Goal: Book appointment/travel/reservation

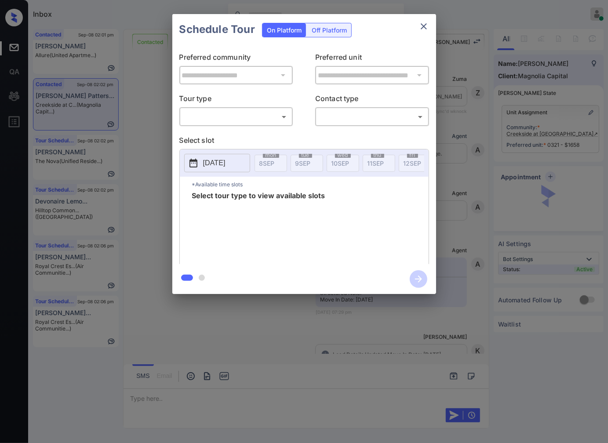
scroll to position [1160, 0]
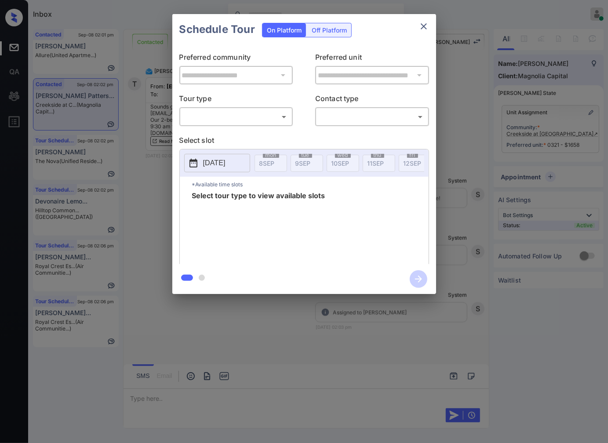
click at [459, 113] on div "**********" at bounding box center [304, 154] width 608 height 308
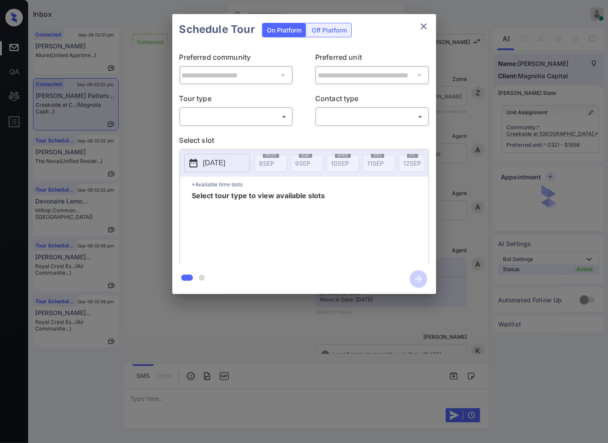
scroll to position [916, 0]
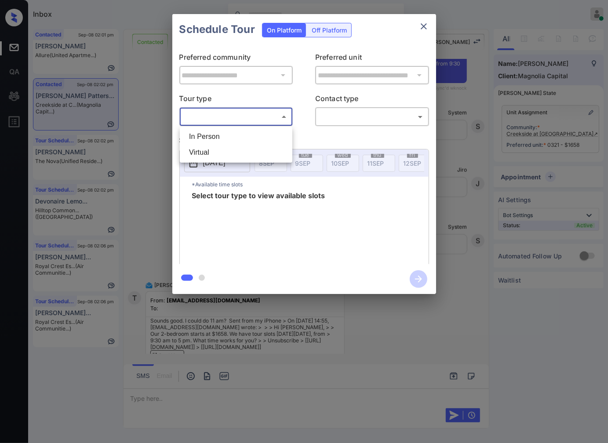
drag, startPoint x: 244, startPoint y: 115, endPoint x: 242, endPoint y: 130, distance: 14.7
click at [244, 115] on body "Inbox Caroline Dacanay Online Set yourself offline Set yourself on break Profil…" at bounding box center [304, 221] width 608 height 443
drag, startPoint x: 242, startPoint y: 133, endPoint x: 151, endPoint y: 133, distance: 91.0
click at [239, 133] on li "In Person" at bounding box center [236, 137] width 108 height 16
type input "********"
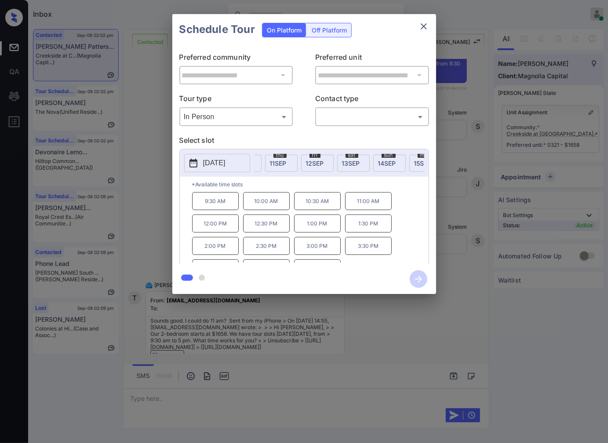
scroll to position [0, 117]
click at [403, 164] on span "15 SEP" at bounding box center [404, 163] width 18 height 7
click at [482, 189] on div "**********" at bounding box center [304, 154] width 608 height 308
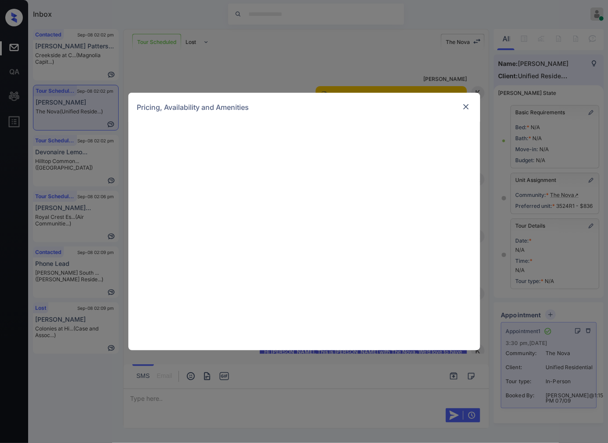
scroll to position [3977, 0]
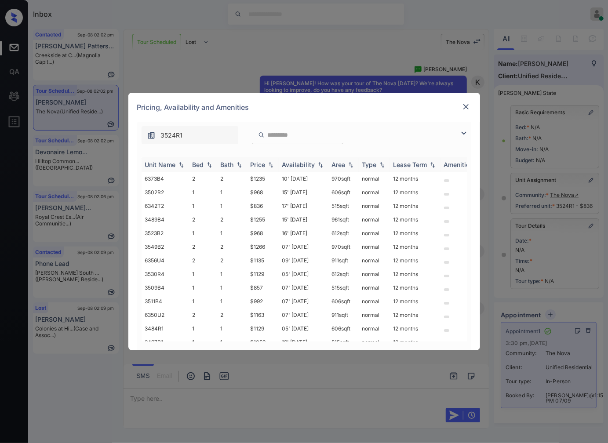
click at [273, 163] on img at bounding box center [270, 165] width 9 height 6
click at [273, 163] on img at bounding box center [270, 164] width 9 height 7
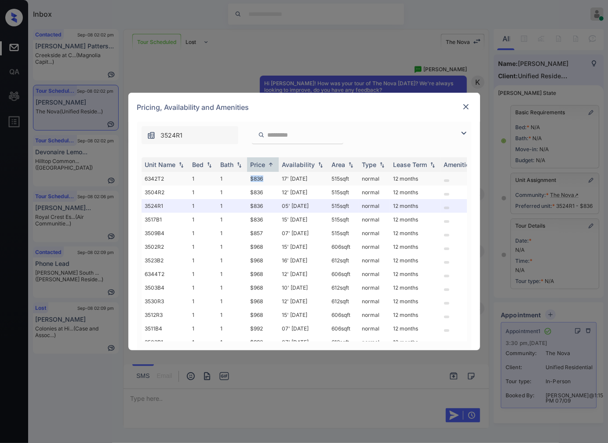
drag, startPoint x: 268, startPoint y: 180, endPoint x: 222, endPoint y: 179, distance: 46.6
click at [222, 179] on tr "6342T2 1 1 $836 17' Sep 25 515 sqft normal 12 months" at bounding box center [370, 179] width 459 height 14
click at [267, 207] on td "$836" at bounding box center [263, 206] width 32 height 14
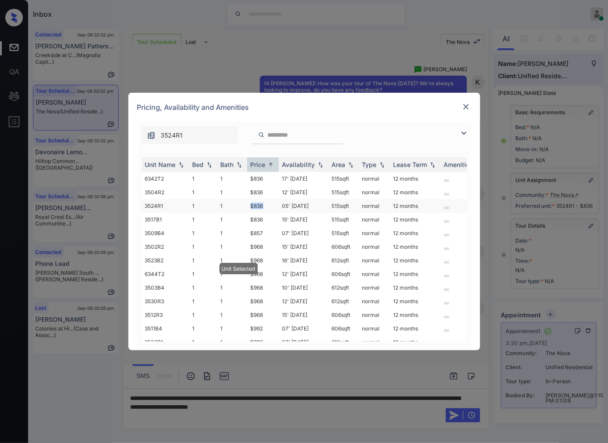
drag, startPoint x: 266, startPoint y: 205, endPoint x: 239, endPoint y: 207, distance: 27.3
click at [239, 207] on tr "3524R1 1 1 $836 05' Sep 25 515 sqft normal 12 months" at bounding box center [370, 206] width 459 height 14
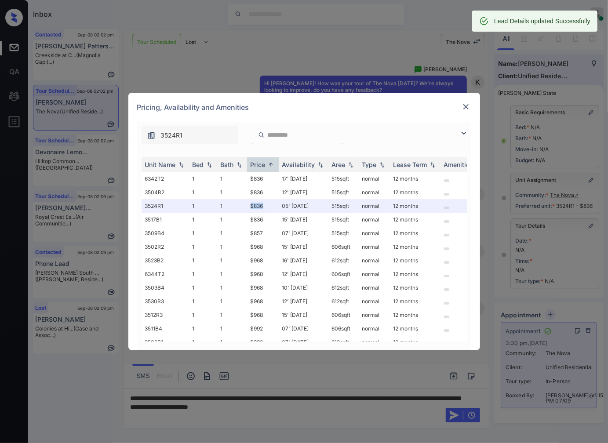
copy tr "$836"
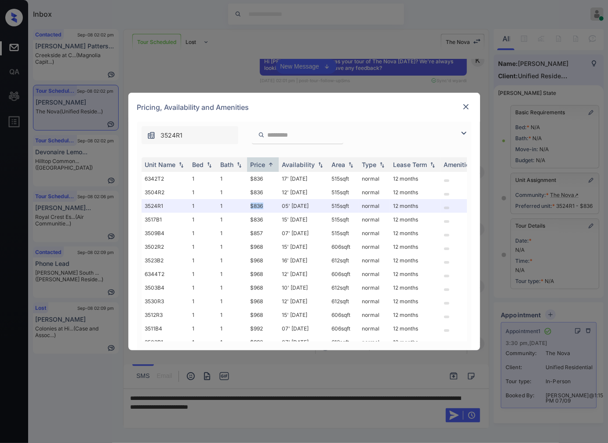
click at [464, 108] on img at bounding box center [465, 106] width 9 height 9
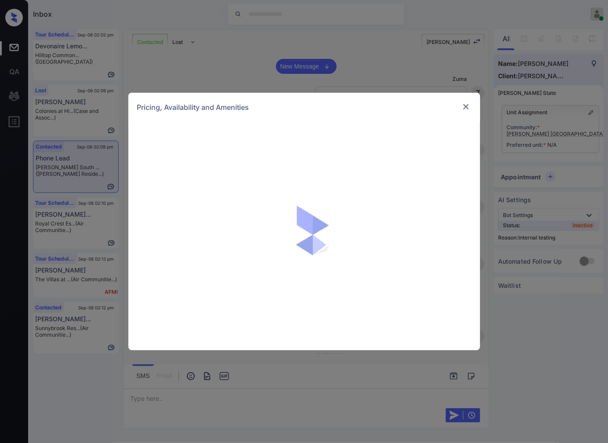
scroll to position [234, 0]
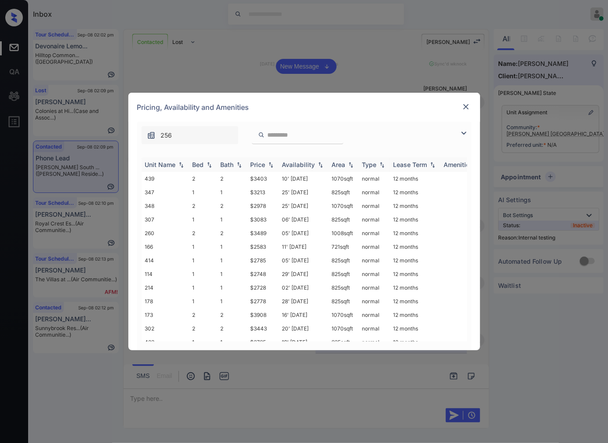
click at [272, 166] on img at bounding box center [270, 165] width 9 height 6
click at [272, 166] on img at bounding box center [270, 164] width 9 height 7
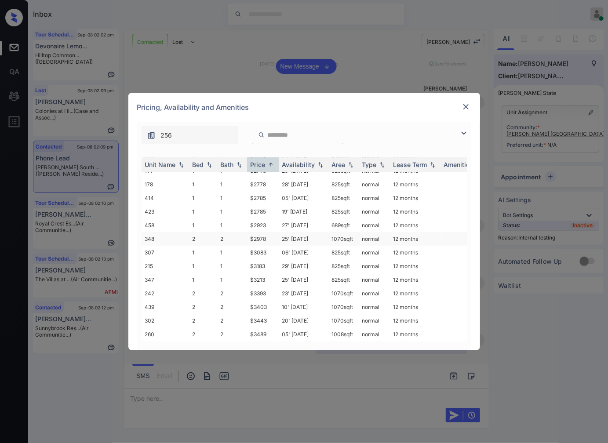
scroll to position [98, 0]
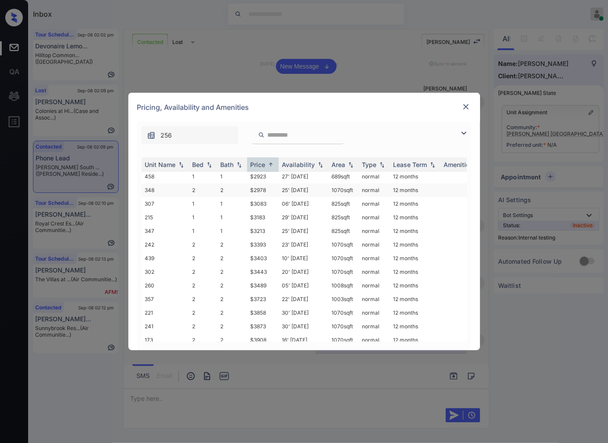
click at [290, 189] on td "25' Jul 25" at bounding box center [304, 190] width 50 height 14
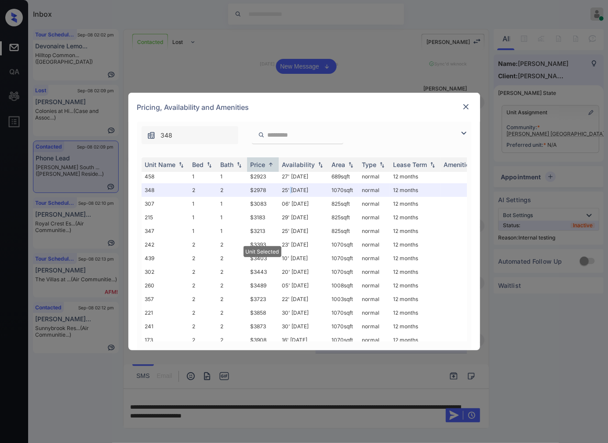
click at [469, 103] on img at bounding box center [465, 106] width 9 height 9
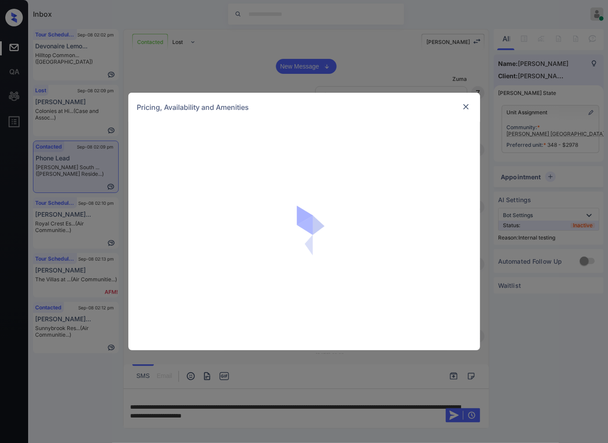
scroll to position [234, 0]
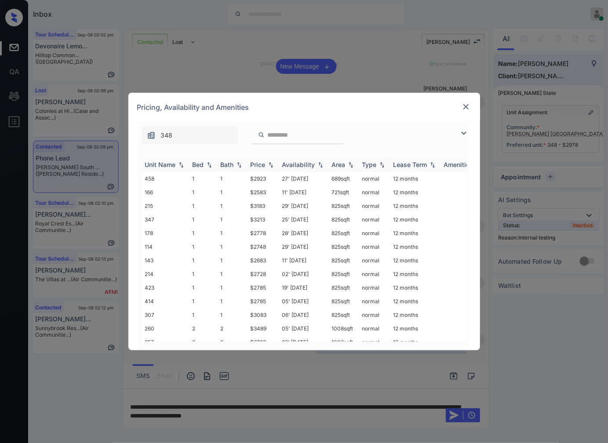
click at [273, 163] on img at bounding box center [270, 165] width 9 height 6
click at [273, 163] on img at bounding box center [270, 164] width 9 height 7
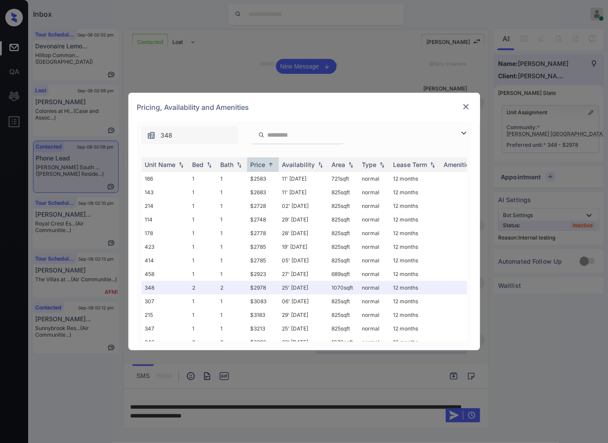
click at [464, 106] on img at bounding box center [465, 106] width 9 height 9
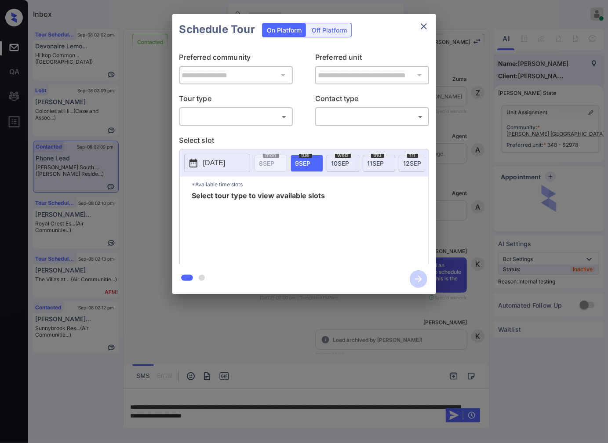
scroll to position [1015, 0]
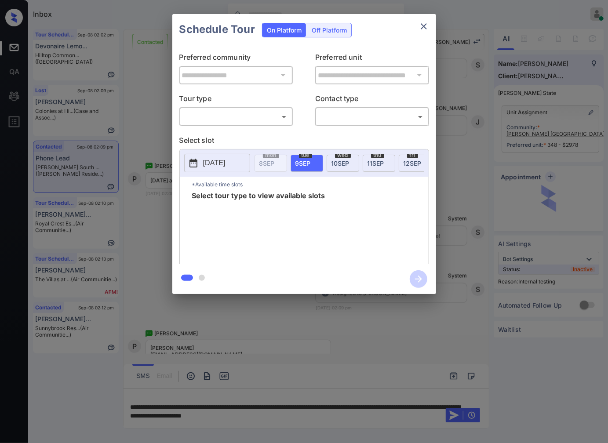
click at [267, 119] on body "Inbox [PERSON_NAME] Online Set yourself offline Set yourself on break Profile S…" at bounding box center [304, 221] width 608 height 443
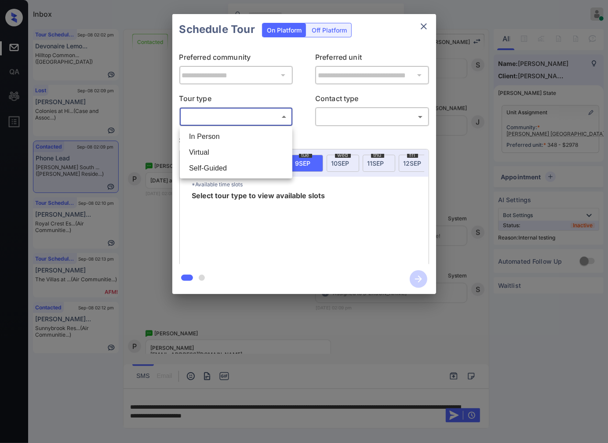
click at [259, 137] on li "In Person" at bounding box center [236, 137] width 108 height 16
type input "********"
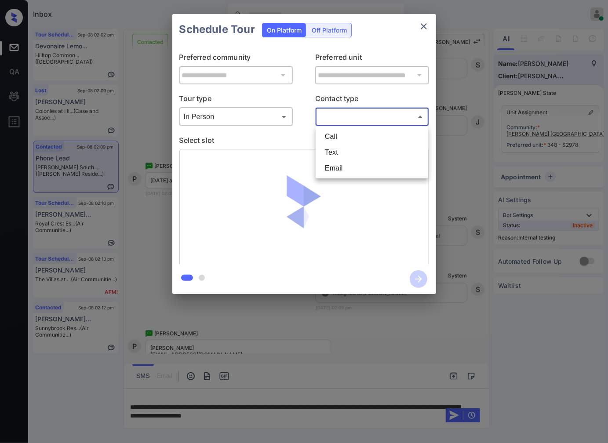
click at [352, 120] on body "Inbox [PERSON_NAME] Online Set yourself offline Set yourself on break Profile S…" at bounding box center [304, 221] width 608 height 443
drag, startPoint x: 347, startPoint y: 150, endPoint x: 346, endPoint y: 155, distance: 4.5
click at [346, 152] on li "Text" at bounding box center [372, 153] width 108 height 16
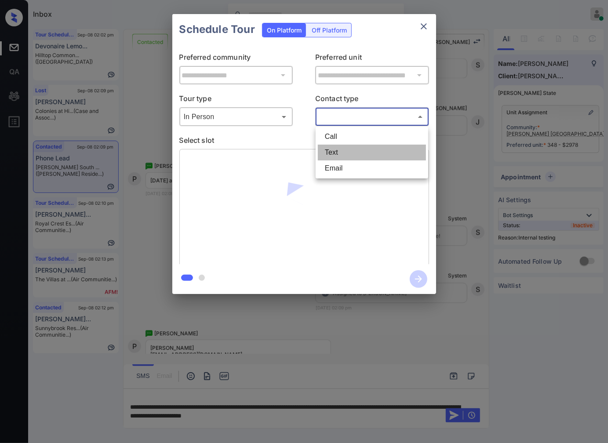
type input "****"
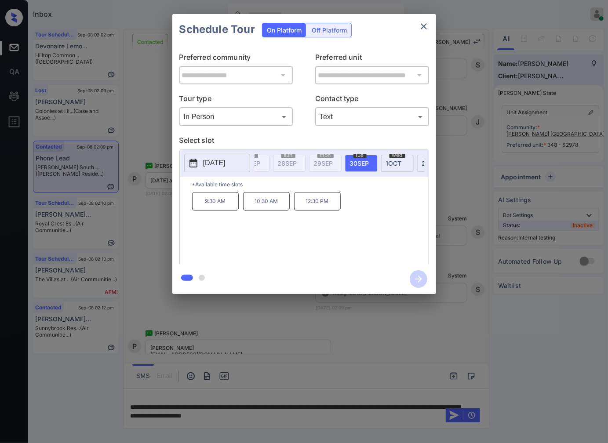
scroll to position [0, 695]
click at [212, 165] on p "[DATE]" at bounding box center [214, 163] width 22 height 11
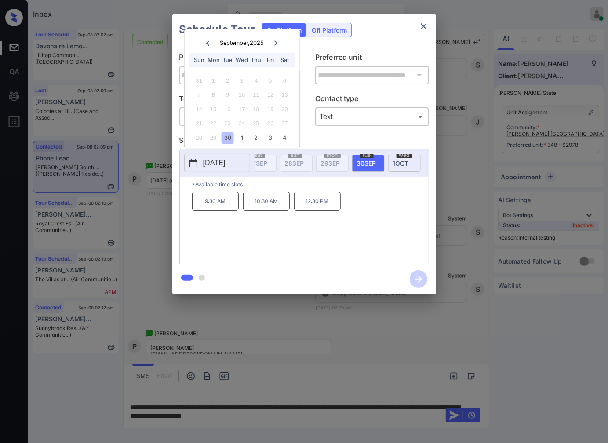
click at [438, 305] on div "**********" at bounding box center [304, 154] width 608 height 308
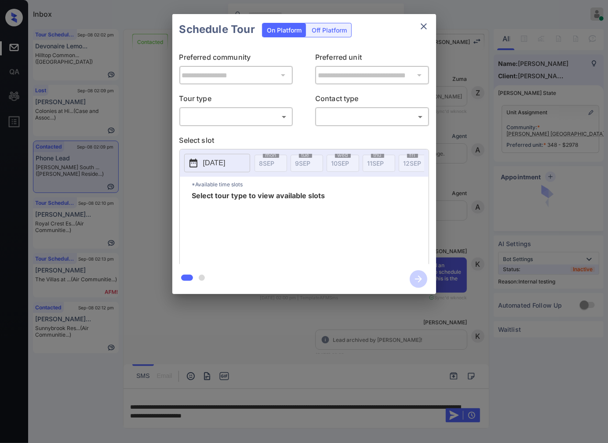
scroll to position [1286, 0]
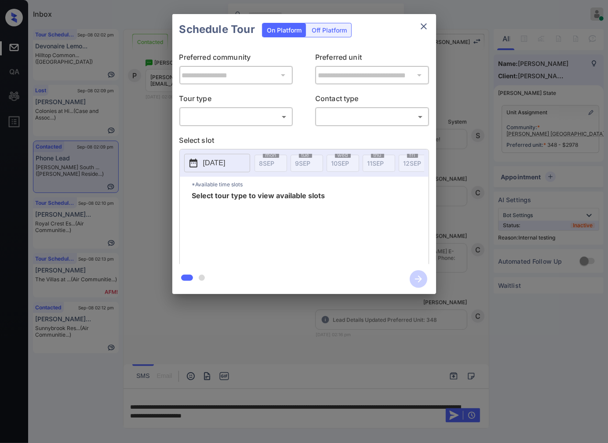
click at [255, 124] on div "​ ​" at bounding box center [236, 116] width 114 height 19
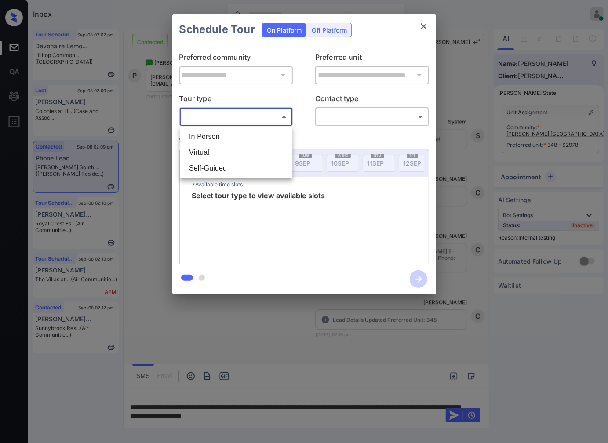
click at [259, 120] on body "Inbox [PERSON_NAME] Online Set yourself offline Set yourself on break Profile S…" at bounding box center [304, 221] width 608 height 443
drag, startPoint x: 263, startPoint y: 138, endPoint x: 357, endPoint y: 120, distance: 95.6
click at [267, 138] on li "In Person" at bounding box center [236, 137] width 108 height 16
type input "********"
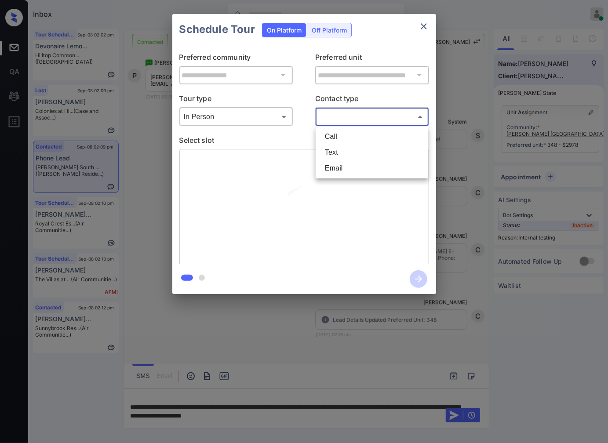
click at [363, 116] on body "Inbox Caroline Dacanay Online Set yourself offline Set yourself on break Profil…" at bounding box center [304, 221] width 608 height 443
click at [352, 148] on li "Text" at bounding box center [372, 153] width 108 height 16
type input "****"
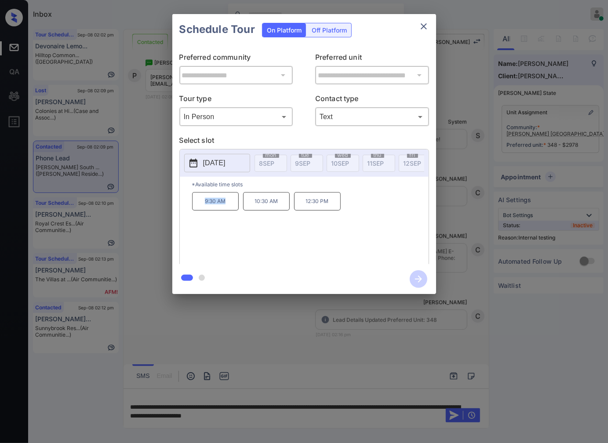
drag, startPoint x: 229, startPoint y: 209, endPoint x: 199, endPoint y: 211, distance: 30.0
click at [199, 210] on p "9:30 AM" at bounding box center [215, 201] width 47 height 18
copy p "9:30 AM"
drag, startPoint x: 248, startPoint y: 208, endPoint x: 286, endPoint y: 207, distance: 37.8
click at [286, 207] on p "10:30 AM" at bounding box center [266, 201] width 47 height 18
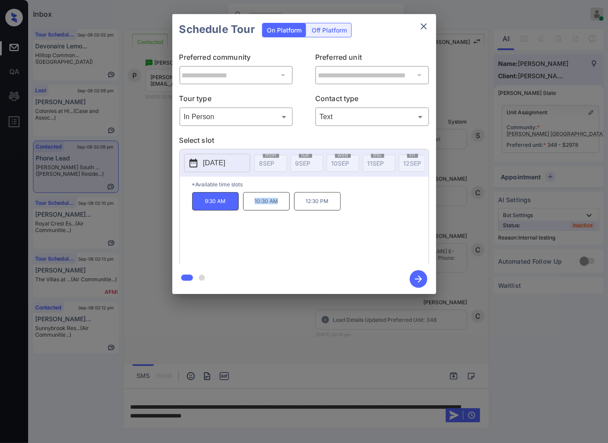
copy p "10:30 AM"
click at [353, 336] on div at bounding box center [304, 221] width 608 height 443
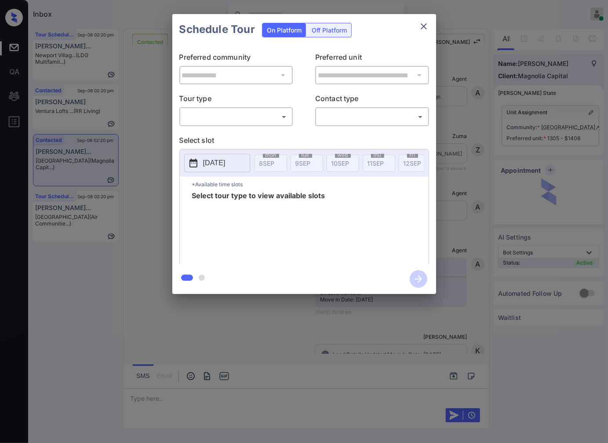
scroll to position [911, 0]
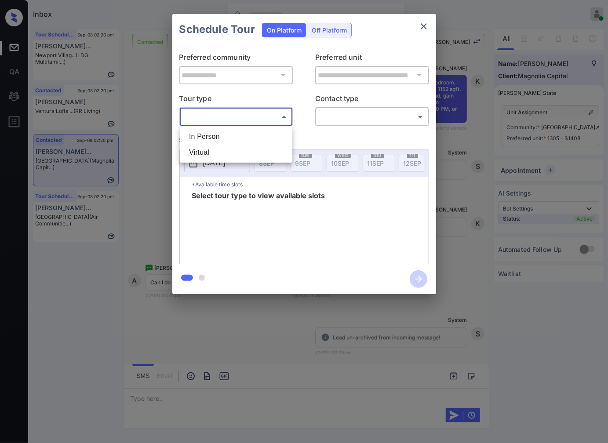
click at [258, 110] on body "Inbox Caroline Dacanay Online Set yourself offline Set yourself on break Profil…" at bounding box center [304, 221] width 608 height 443
click at [260, 125] on div at bounding box center [304, 221] width 608 height 443
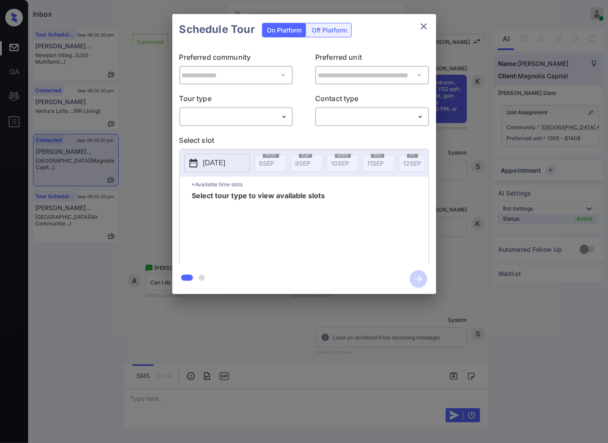
click at [270, 133] on div "**********" at bounding box center [304, 154] width 264 height 219
click at [286, 112] on body "Inbox Caroline Dacanay Online Set yourself offline Set yourself on break Profil…" at bounding box center [304, 221] width 608 height 443
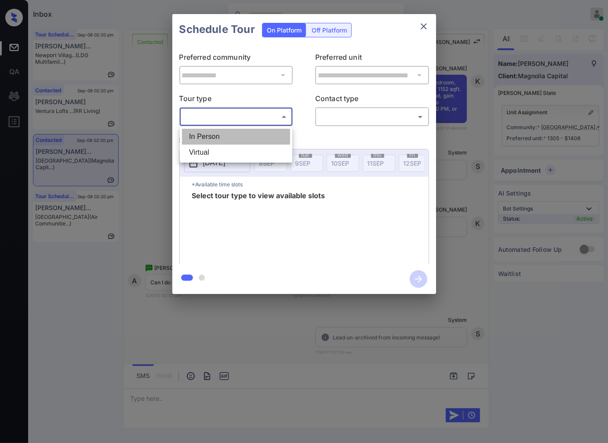
drag, startPoint x: 278, startPoint y: 135, endPoint x: 356, endPoint y: 112, distance: 81.8
click at [278, 135] on li "In Person" at bounding box center [236, 137] width 108 height 16
type input "********"
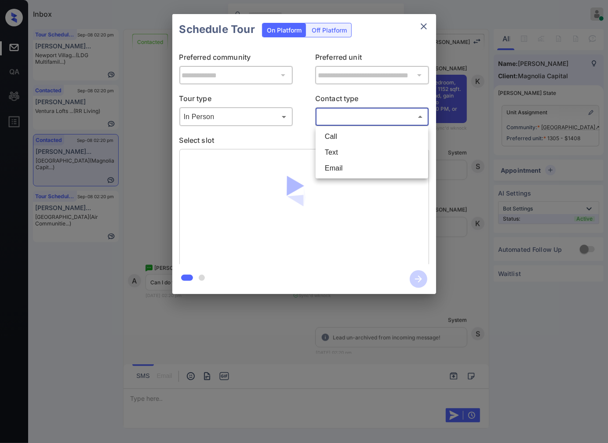
click at [357, 112] on body "Inbox Caroline Dacanay Online Set yourself offline Set yourself on break Profil…" at bounding box center [304, 221] width 608 height 443
drag, startPoint x: 352, startPoint y: 142, endPoint x: 352, endPoint y: 151, distance: 8.3
click at [352, 151] on ul "Call Text Email" at bounding box center [371, 153] width 112 height 52
drag, startPoint x: 352, startPoint y: 151, endPoint x: 10, endPoint y: 176, distance: 342.8
click at [351, 152] on li "Text" at bounding box center [372, 153] width 108 height 16
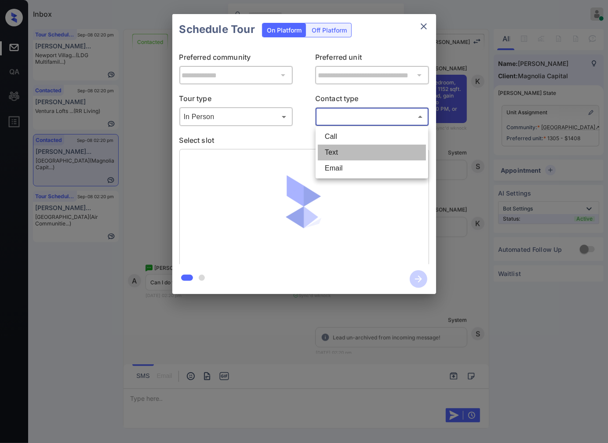
type input "****"
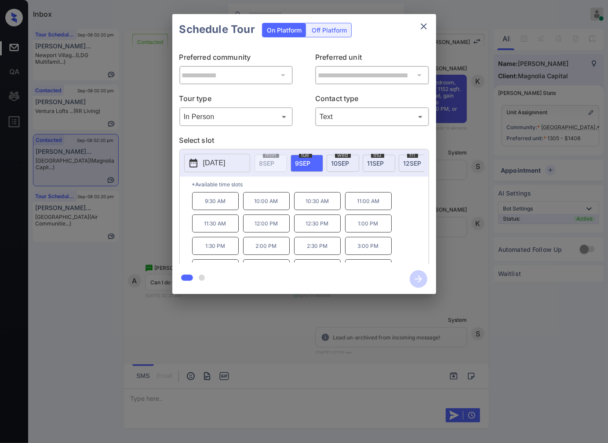
click at [337, 160] on span "10 SEP" at bounding box center [340, 163] width 18 height 7
click at [242, 348] on div at bounding box center [304, 221] width 608 height 443
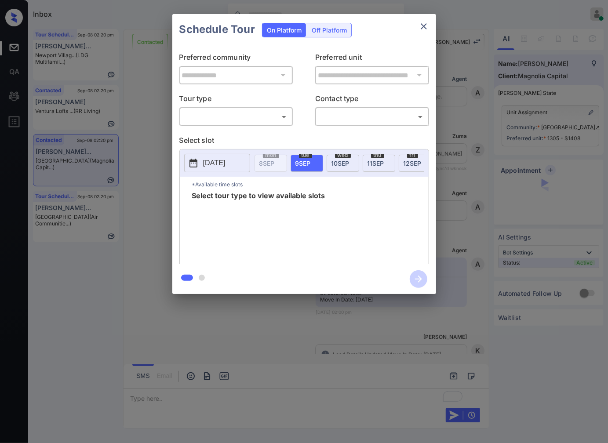
scroll to position [179, 0]
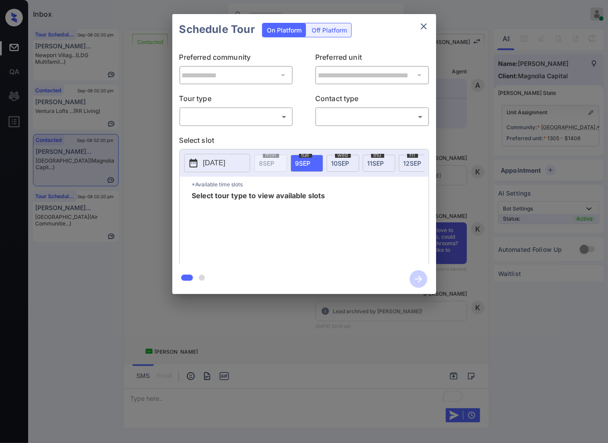
click at [253, 115] on body "Inbox [PERSON_NAME] Online Set yourself offline Set yourself on break Profile S…" at bounding box center [304, 221] width 608 height 443
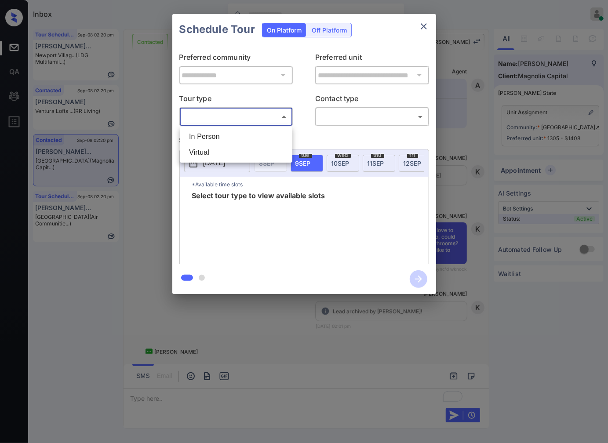
click at [246, 136] on li "In Person" at bounding box center [236, 137] width 108 height 16
type input "********"
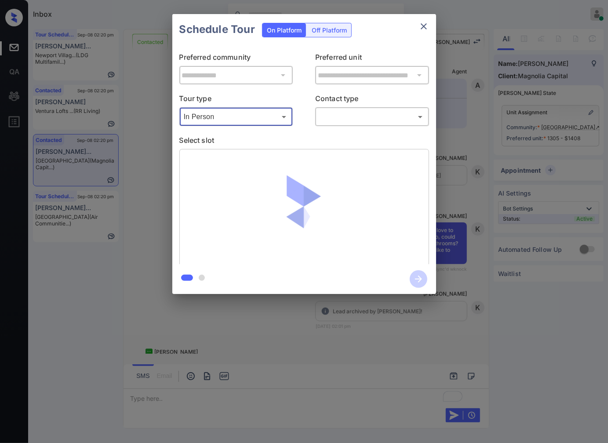
click at [340, 121] on body "Inbox [PERSON_NAME] Online Set yourself offline Set yourself on break Profile S…" at bounding box center [304, 221] width 608 height 443
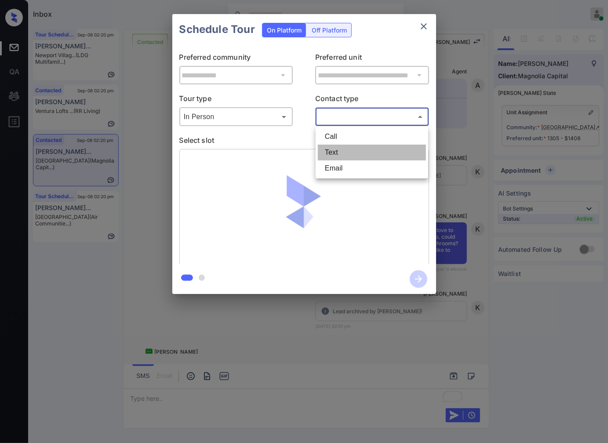
click at [340, 150] on li "Text" at bounding box center [372, 153] width 108 height 16
type input "****"
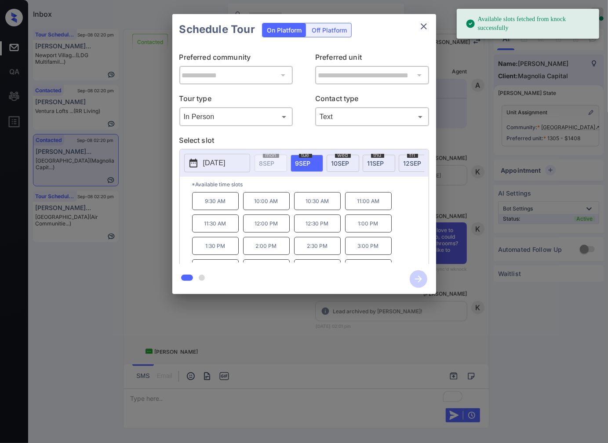
click at [341, 162] on span "[DATE]" at bounding box center [340, 163] width 18 height 7
click at [253, 199] on p "10:00 AM" at bounding box center [266, 201] width 47 height 18
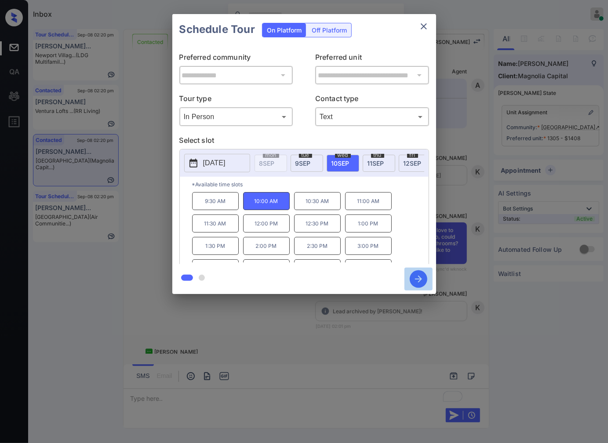
click at [411, 274] on icon "button" at bounding box center [419, 279] width 18 height 18
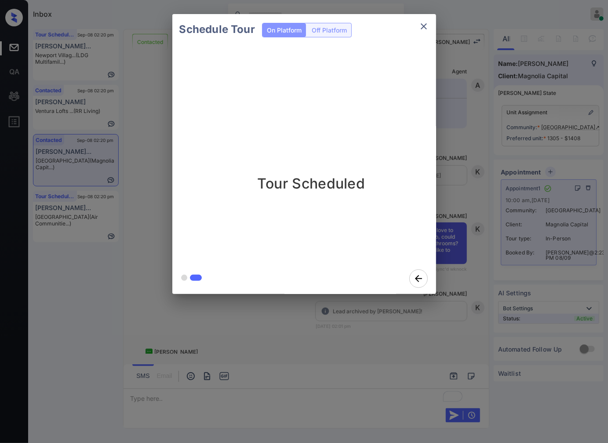
click at [486, 130] on div "Schedule Tour On Platform Off Platform Tour Scheduled" at bounding box center [304, 154] width 608 height 308
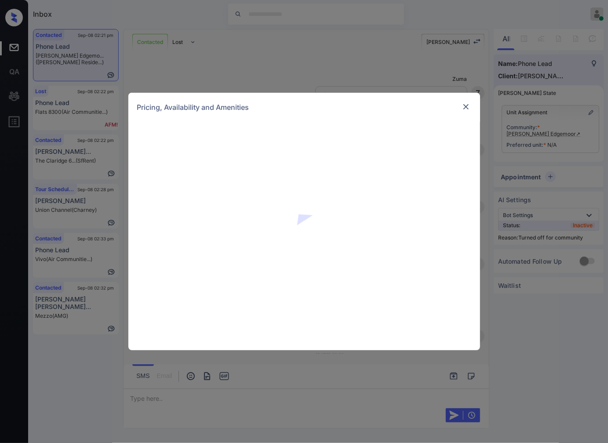
scroll to position [439, 0]
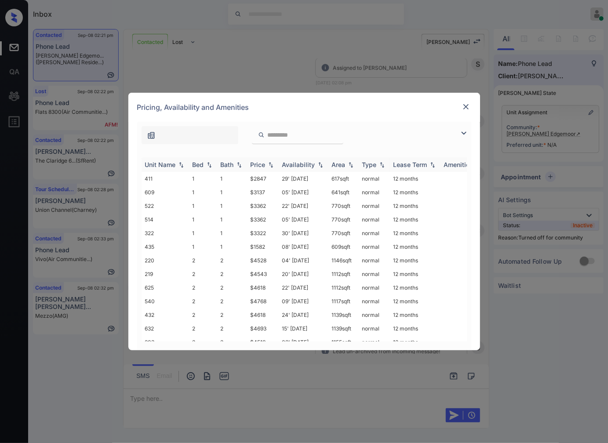
click at [271, 163] on img at bounding box center [270, 165] width 9 height 6
click at [271, 163] on img at bounding box center [270, 164] width 9 height 7
drag, startPoint x: 272, startPoint y: 258, endPoint x: 251, endPoint y: 258, distance: 21.1
click at [251, 258] on td "$4518" at bounding box center [263, 261] width 32 height 14
copy td "$4518"
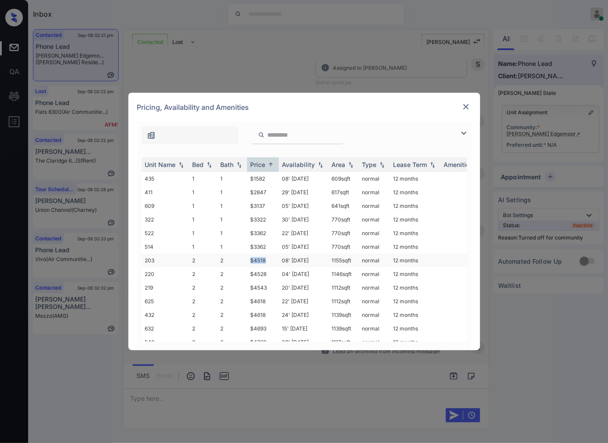
click at [269, 259] on td "$4518" at bounding box center [263, 261] width 32 height 14
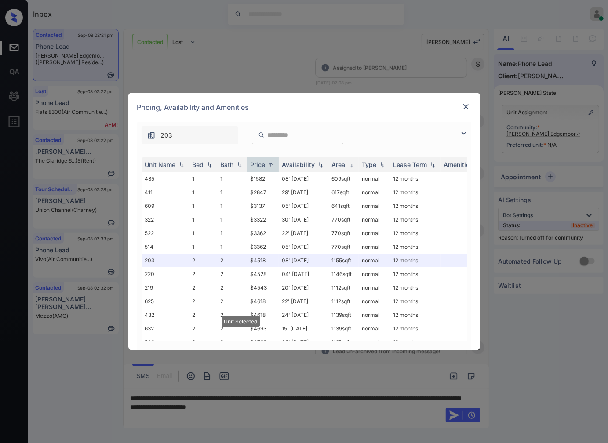
click at [464, 105] on img at bounding box center [465, 106] width 9 height 9
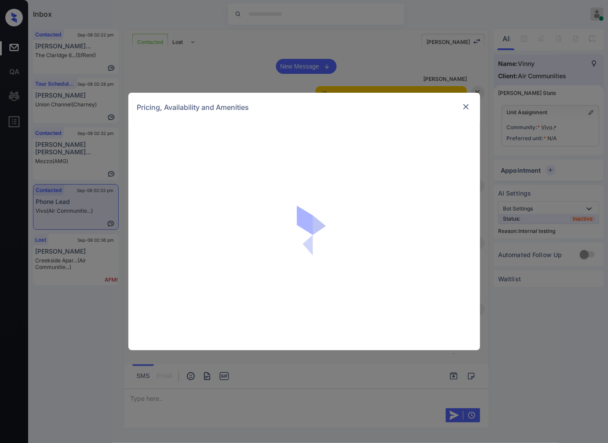
scroll to position [946, 0]
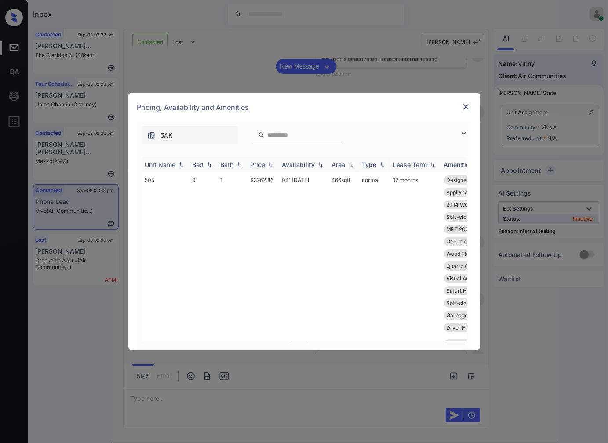
click at [271, 164] on img at bounding box center [270, 165] width 9 height 6
click at [271, 164] on img at bounding box center [270, 164] width 9 height 7
drag, startPoint x: 276, startPoint y: 181, endPoint x: 245, endPoint y: 179, distance: 31.3
click at [245, 179] on tr "202 0 1 $3202.86 19' Sep 25 466 sqft normal 12 months MPE 2025 Hallwa... Swing …" at bounding box center [370, 254] width 459 height 164
copy tr "$3202.86"
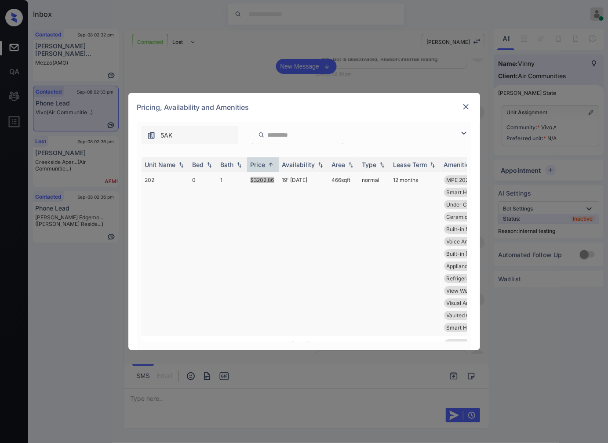
scroll to position [98, 0]
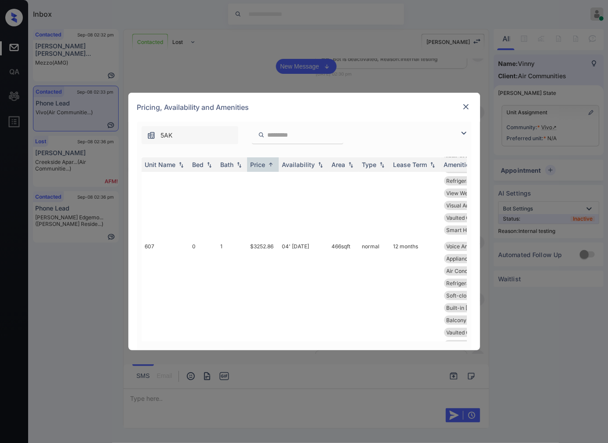
click at [468, 105] on img at bounding box center [465, 106] width 9 height 9
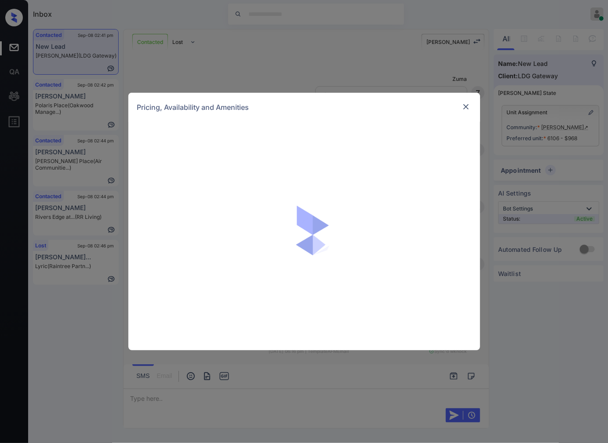
scroll to position [816, 0]
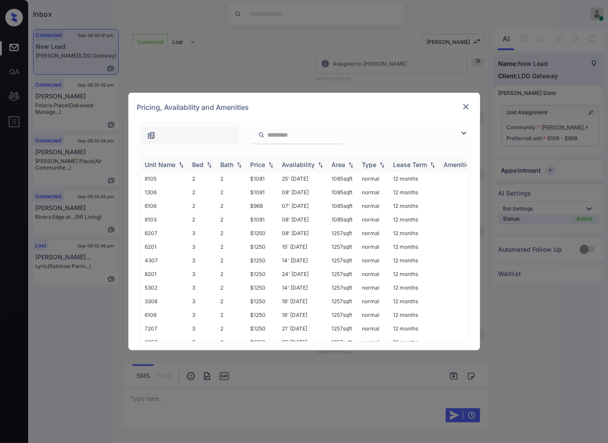
click at [270, 165] on img at bounding box center [270, 165] width 9 height 6
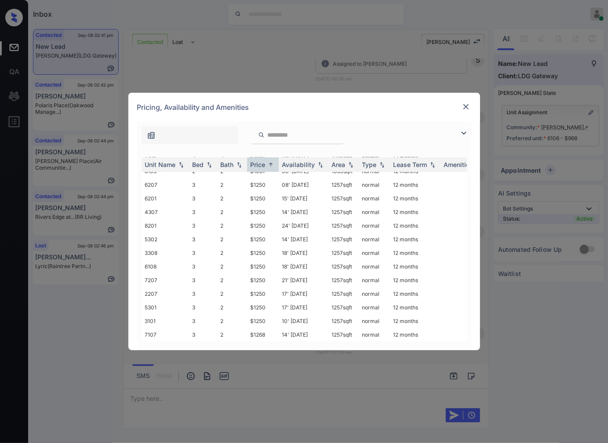
click at [461, 105] on img at bounding box center [465, 106] width 9 height 9
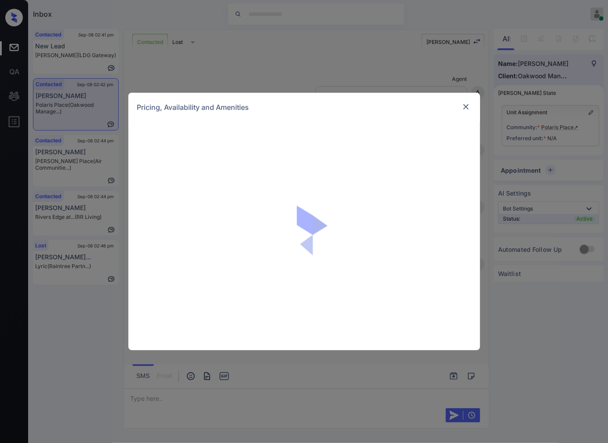
scroll to position [430, 0]
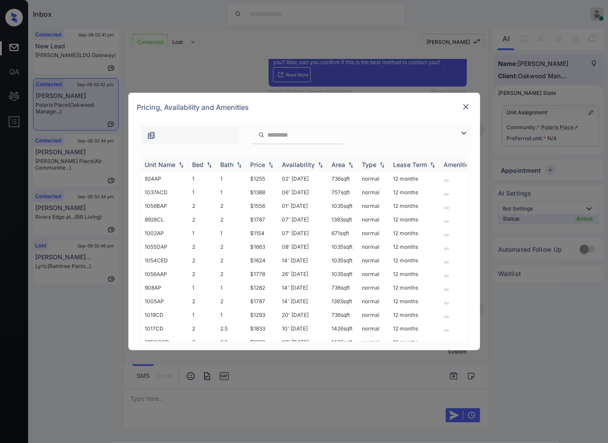
click at [271, 164] on img at bounding box center [270, 165] width 9 height 6
click at [271, 164] on img at bounding box center [270, 164] width 9 height 7
drag, startPoint x: 267, startPoint y: 178, endPoint x: 242, endPoint y: 178, distance: 25.0
click at [242, 178] on tr "1002AP 1 1 $1154 07' [DATE] 671 sqft normal 12 months" at bounding box center [370, 179] width 459 height 14
copy tr "$1154"
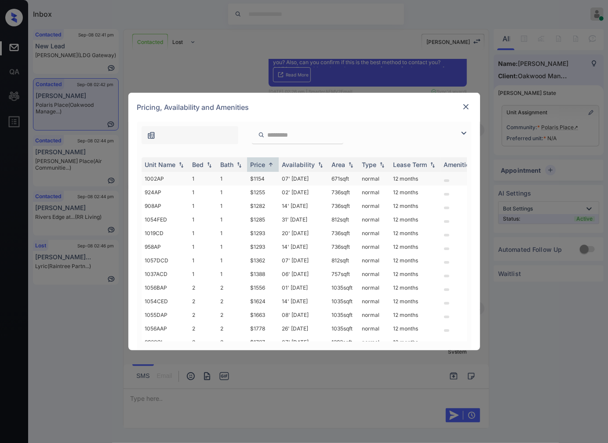
click at [291, 177] on td "07' [DATE]" at bounding box center [304, 179] width 50 height 14
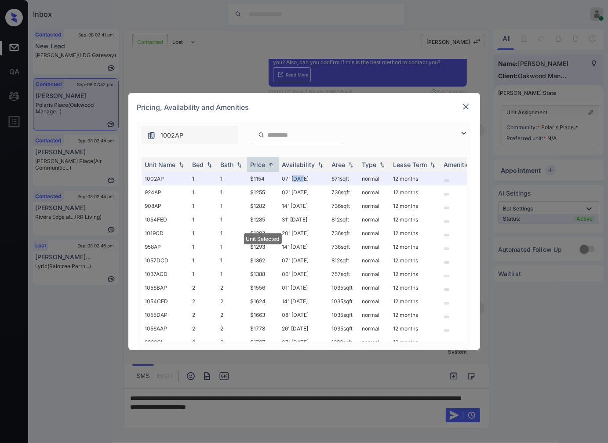
click at [465, 106] on img at bounding box center [465, 106] width 9 height 9
